Goal: Information Seeking & Learning: Learn about a topic

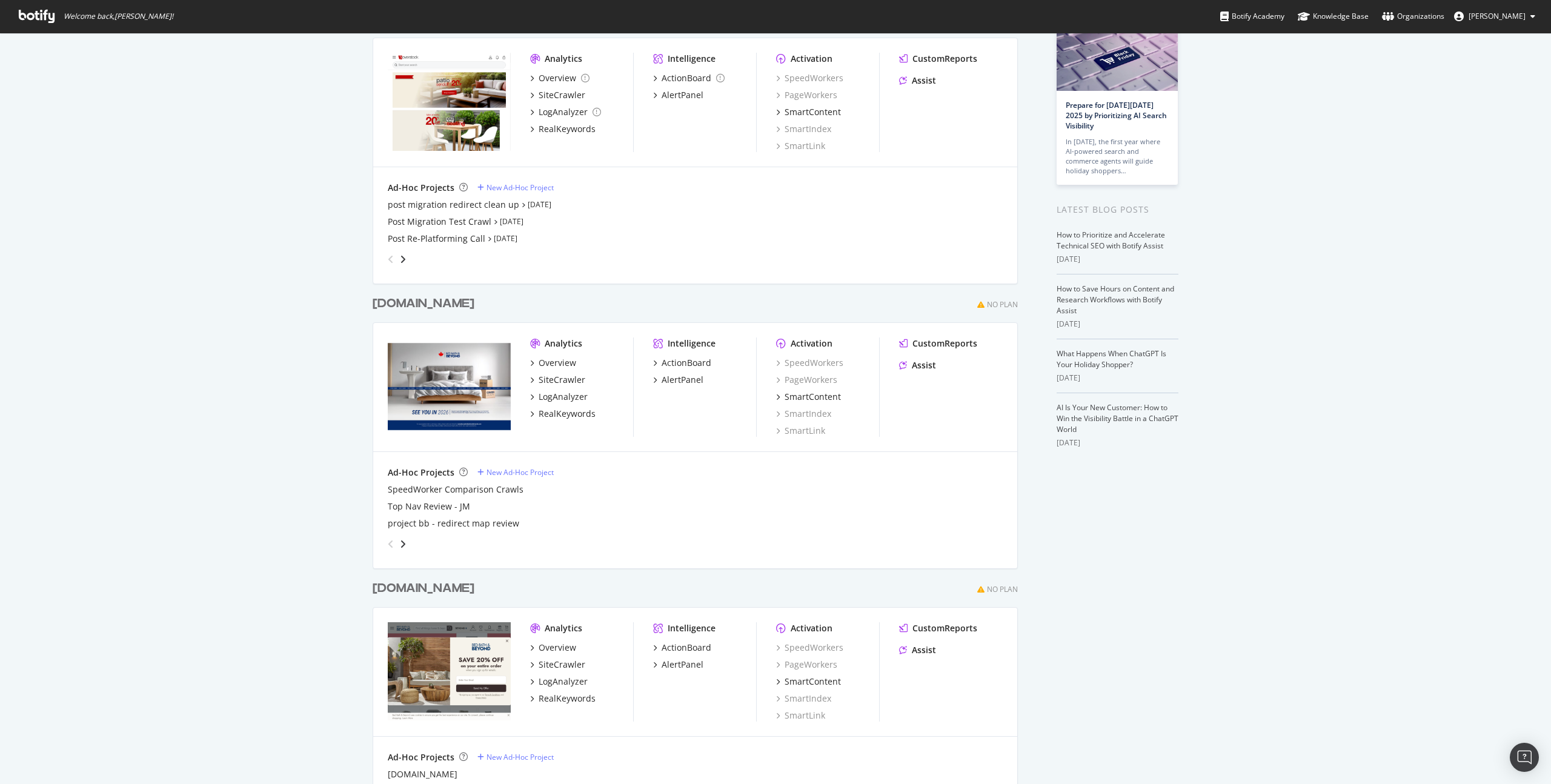
scroll to position [123, 0]
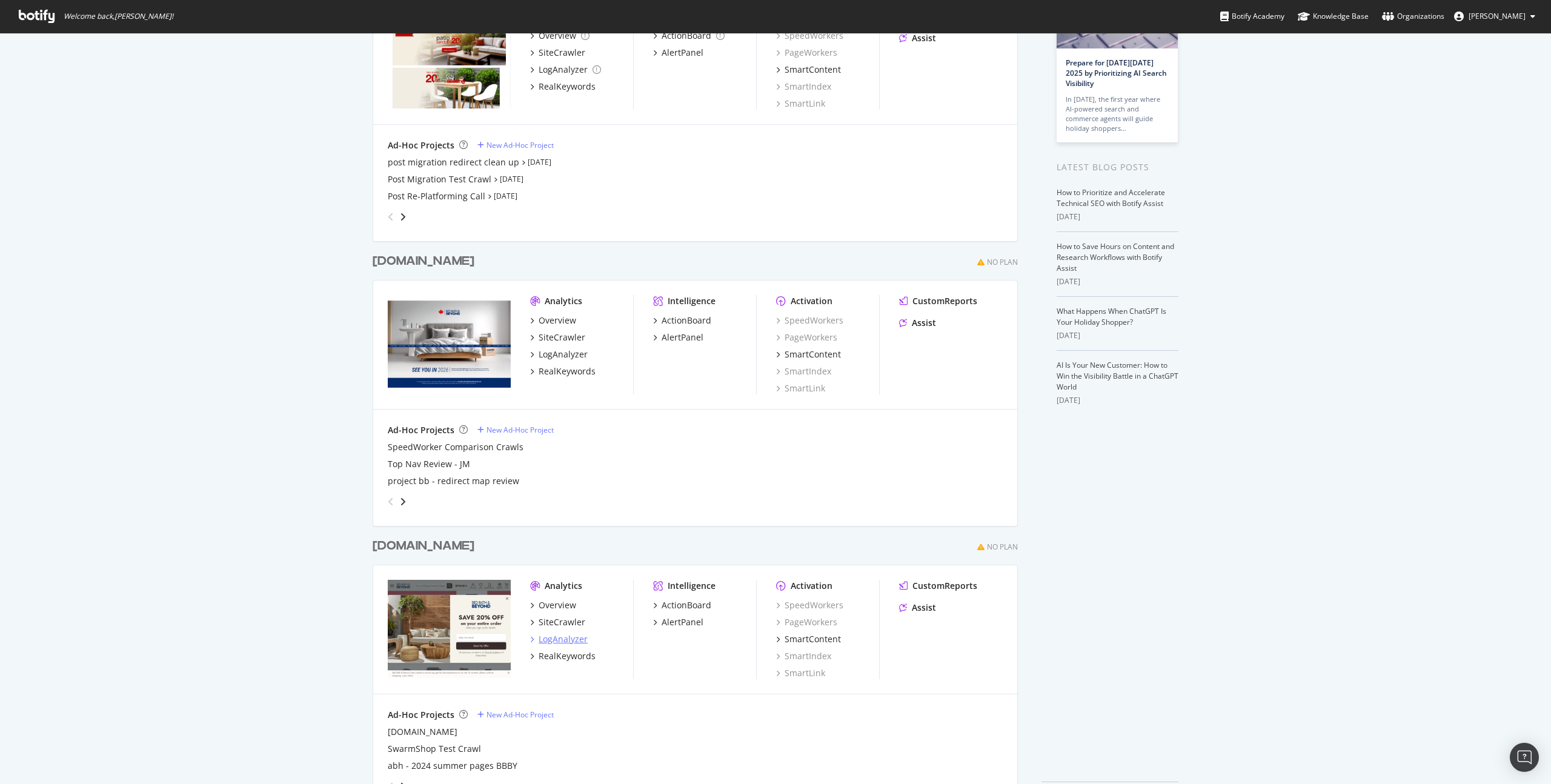
click at [566, 637] on div "LogAnalyzer" at bounding box center [563, 639] width 49 height 12
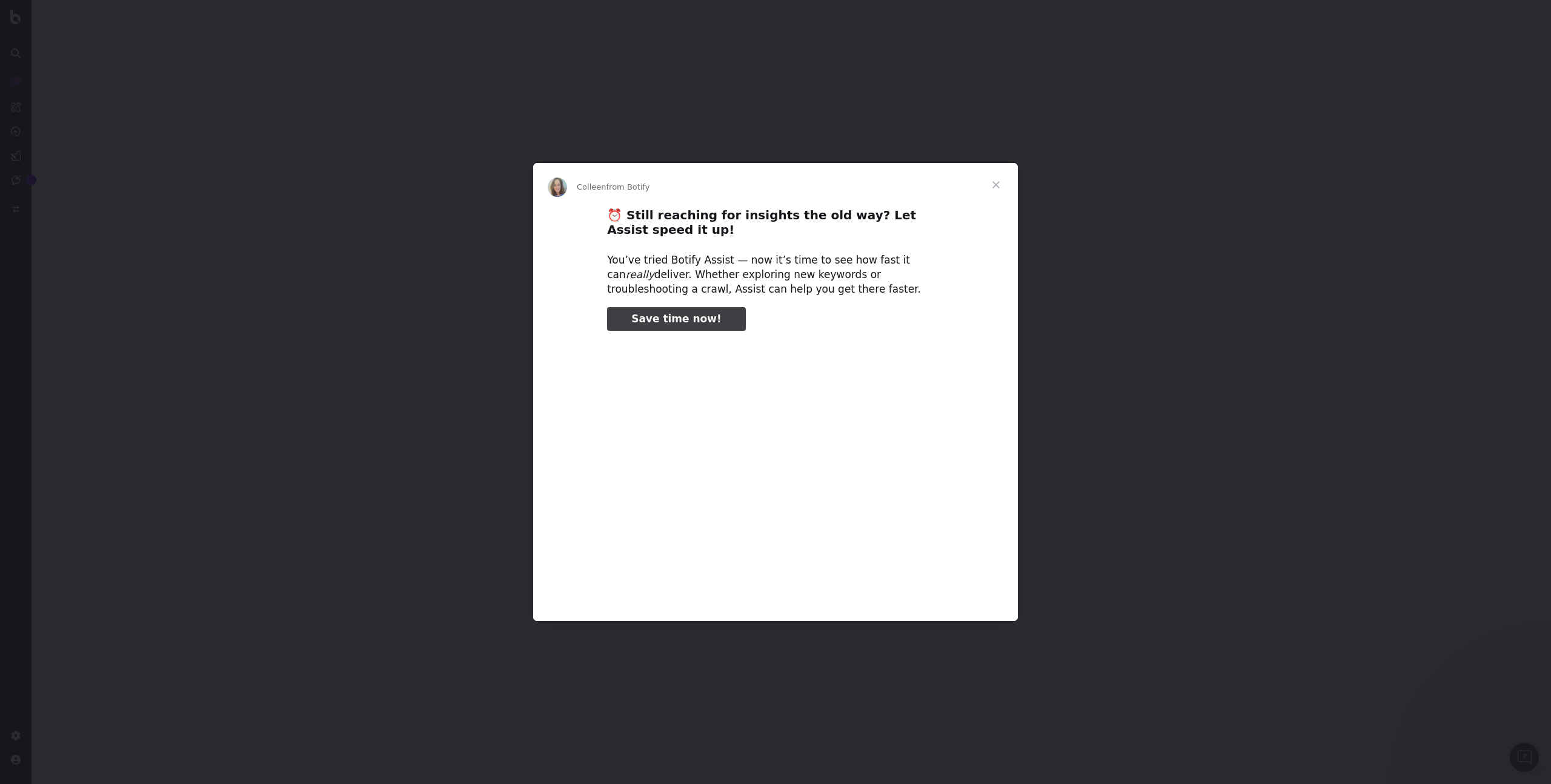
type input "188498"
click at [995, 187] on span "Close" at bounding box center [996, 185] width 44 height 44
